Goal: Book appointment/travel/reservation

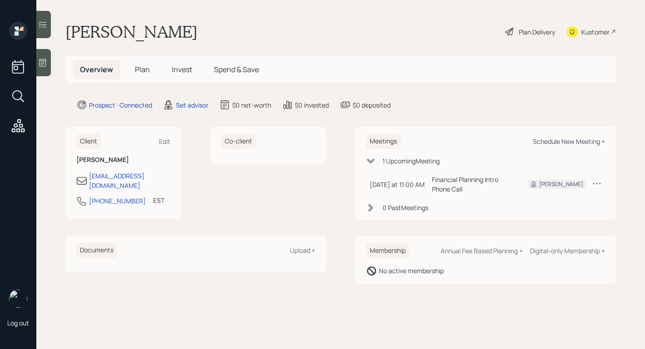
click at [539, 138] on div "Schedule New Meeting +" at bounding box center [569, 141] width 72 height 9
select select "round-[PERSON_NAME]"
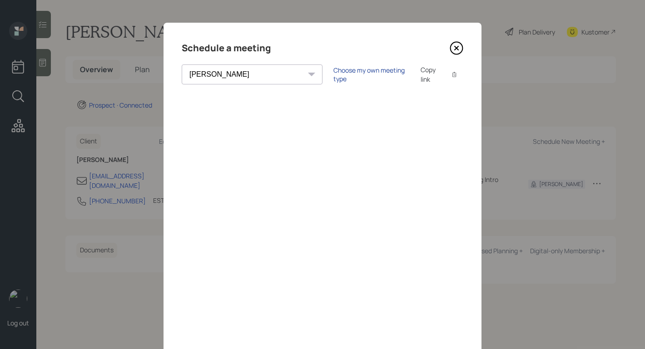
click at [338, 71] on div "Choose my own meeting type" at bounding box center [372, 74] width 76 height 17
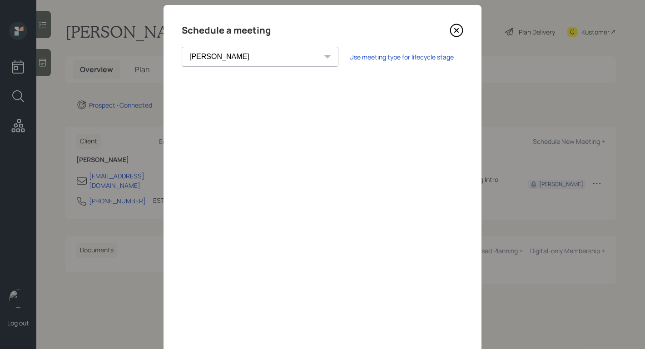
scroll to position [16, 0]
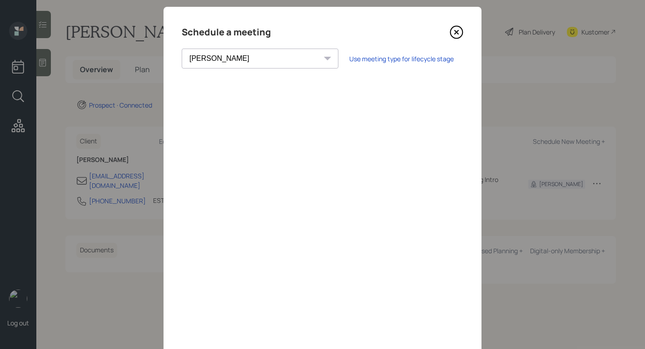
click at [456, 30] on icon at bounding box center [457, 32] width 14 height 14
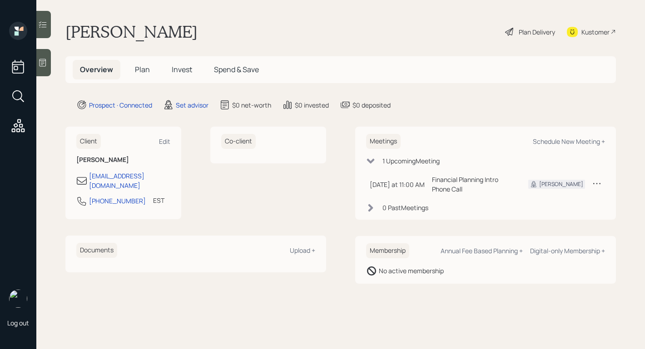
click at [39, 56] on div at bounding box center [43, 62] width 15 height 27
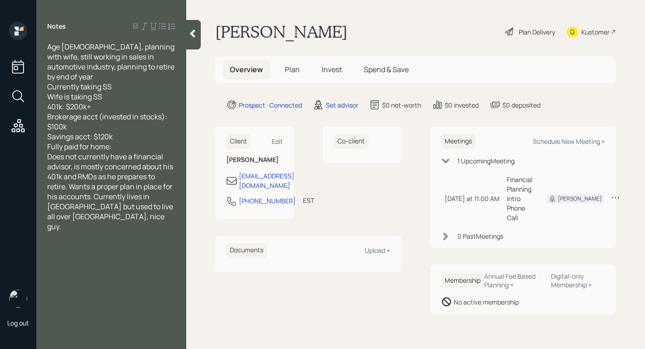
click at [122, 146] on div "Fully paid for home:" at bounding box center [111, 147] width 128 height 10
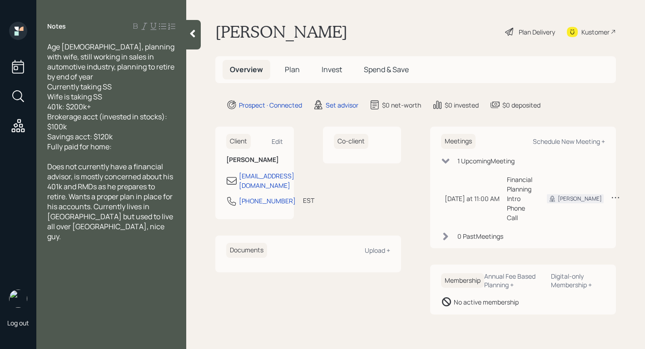
click at [194, 33] on icon at bounding box center [192, 33] width 9 height 9
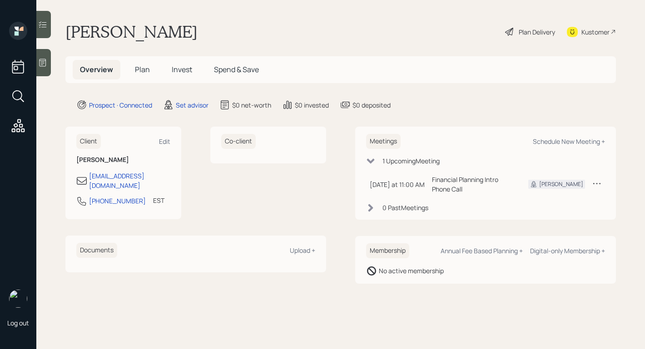
click at [44, 62] on icon at bounding box center [42, 62] width 9 height 9
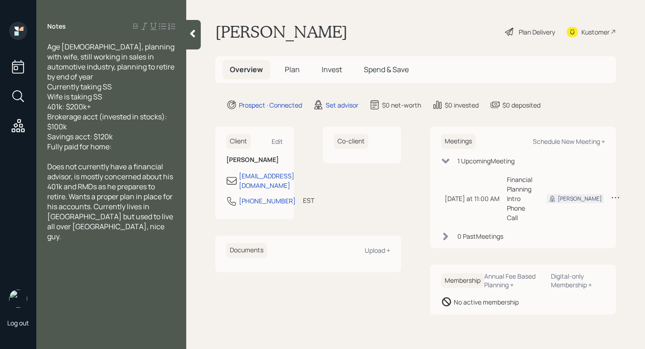
click at [194, 39] on div at bounding box center [193, 35] width 15 height 30
